Goal: Task Accomplishment & Management: Manage account settings

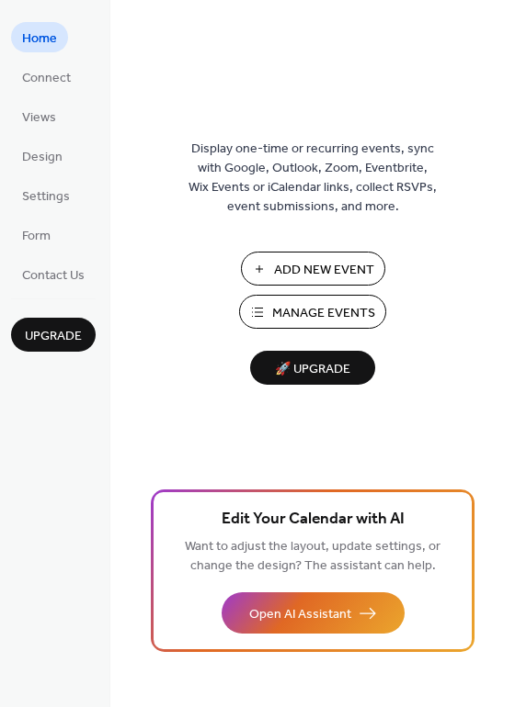
click at [319, 309] on span "Manage Events" at bounding box center [323, 313] width 103 height 19
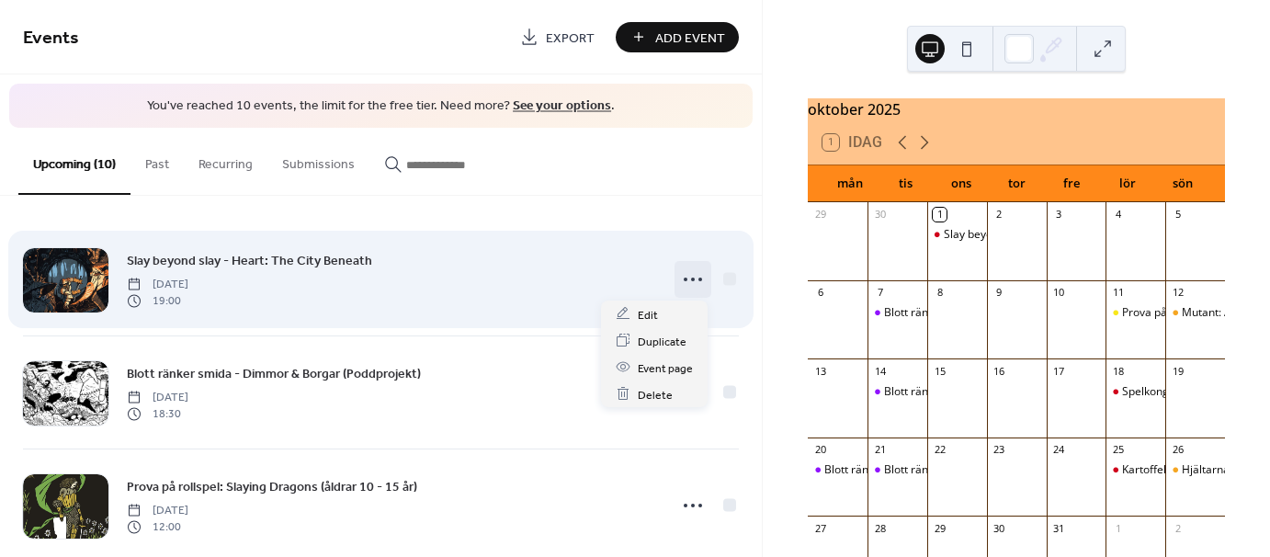
click at [698, 278] on icon at bounding box center [692, 279] width 29 height 29
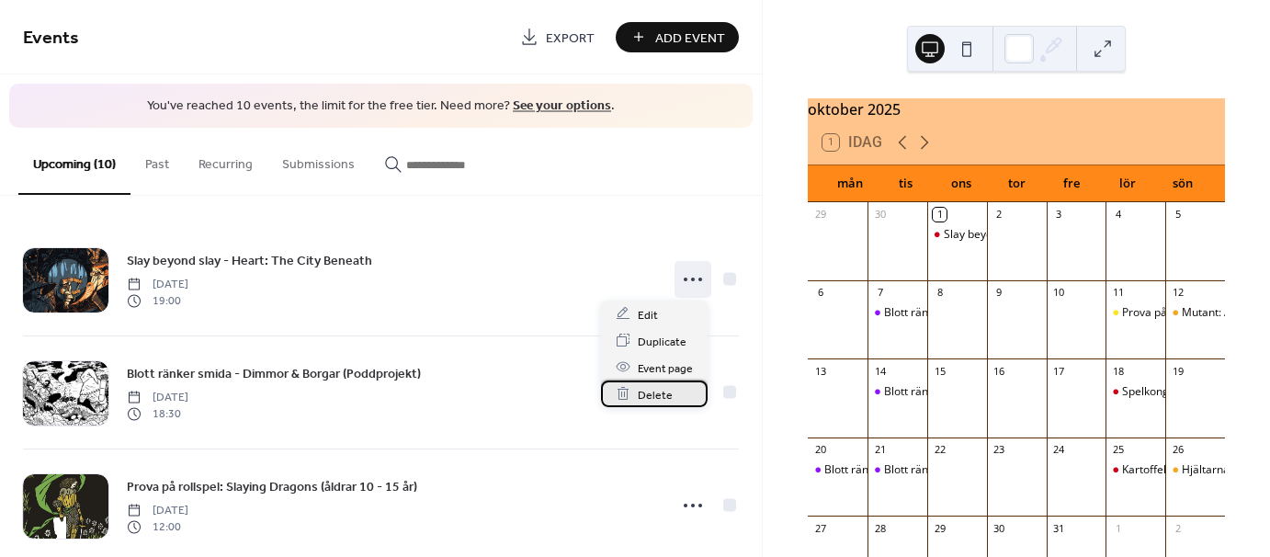
click at [666, 397] on span "Delete" at bounding box center [655, 394] width 35 height 19
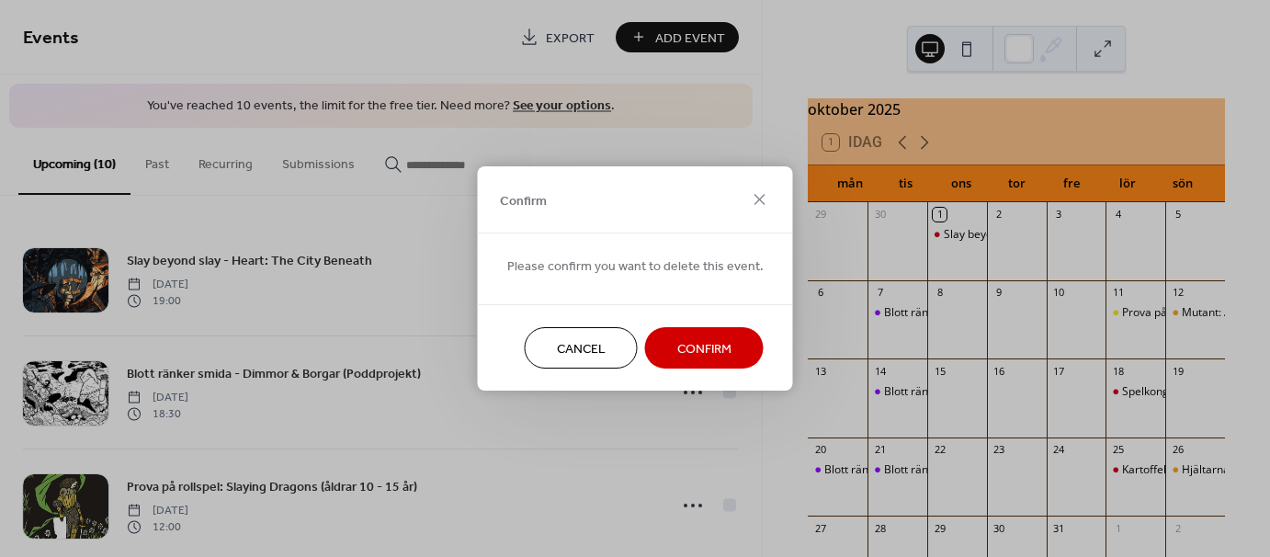
click at [702, 352] on span "Confirm" at bounding box center [704, 349] width 54 height 19
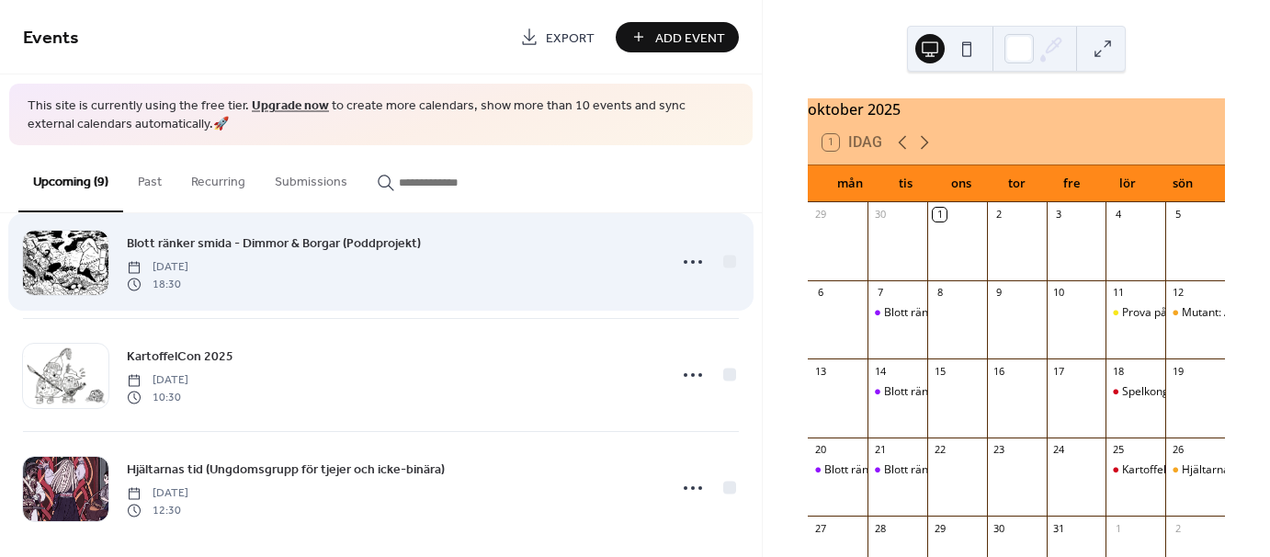
scroll to position [725, 0]
